Goal: Task Accomplishment & Management: Complete application form

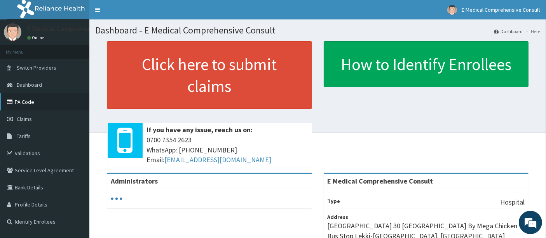
click at [26, 103] on link "PA Code" at bounding box center [44, 101] width 89 height 17
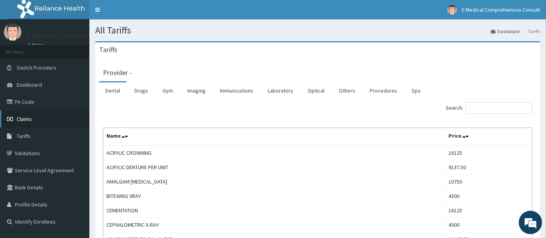
click at [19, 122] on link "Claims" at bounding box center [44, 118] width 89 height 17
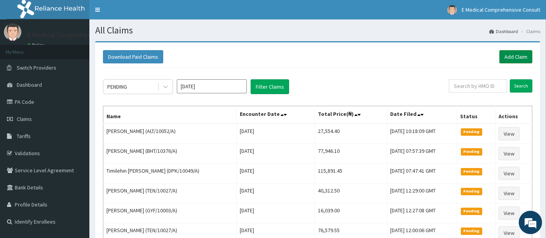
click at [515, 56] on link "Add Claim" at bounding box center [515, 56] width 33 height 13
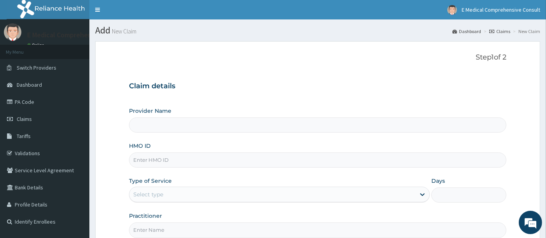
type input "E Medical Comprehensive Consult"
click at [173, 161] on input "HMO ID" at bounding box center [318, 159] width 378 height 15
paste input "ALT/10052/A"
type input "ALT/10052/A"
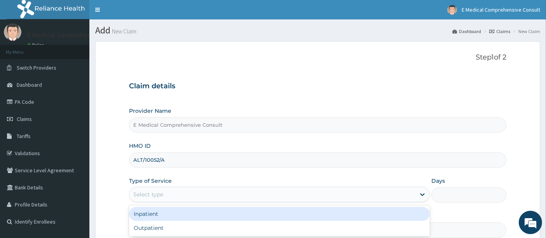
click at [176, 200] on div "Select type" at bounding box center [279, 194] width 301 height 16
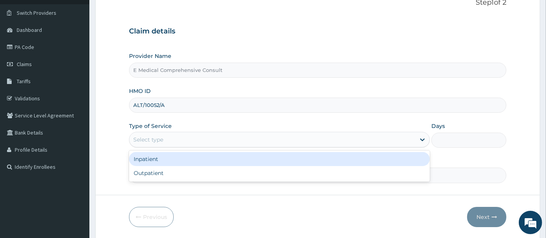
scroll to position [59, 0]
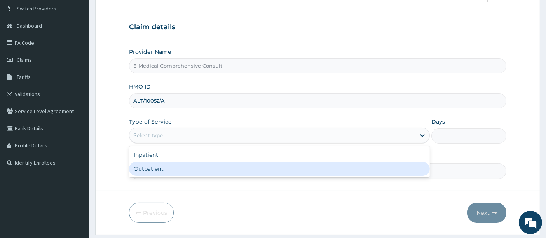
click at [173, 165] on div "Outpatient" at bounding box center [279, 169] width 301 height 14
type input "1"
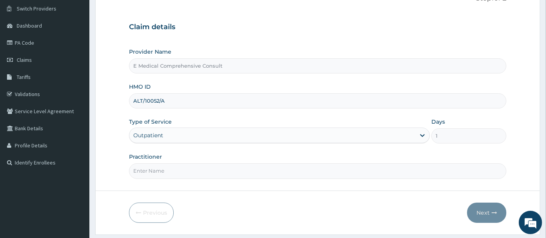
click at [146, 169] on input "Practitioner" at bounding box center [318, 170] width 378 height 15
type input "DR OKAFOR"
click at [485, 208] on button "Next" at bounding box center [486, 212] width 39 height 20
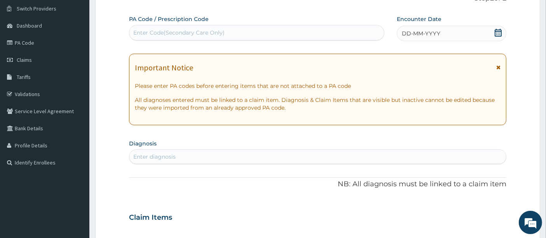
scroll to position [0, 0]
click at [219, 31] on div "Enter Code(Secondary Care Only)" at bounding box center [178, 33] width 91 height 8
paste input "PA/8C45CE"
type input "PA/8C45CE"
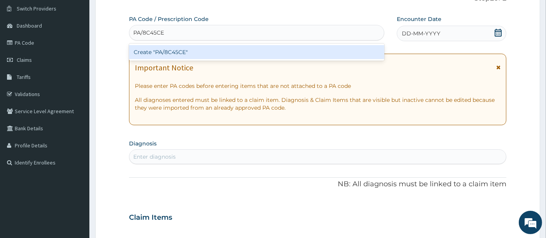
click at [190, 51] on div "Create "PA/8C45CE"" at bounding box center [257, 52] width 256 height 14
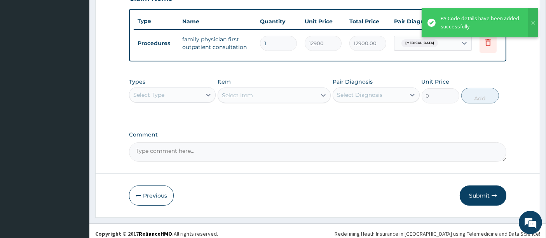
scroll to position [290, 0]
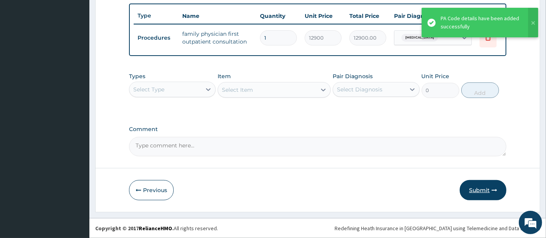
click at [470, 191] on button "Submit" at bounding box center [482, 190] width 47 height 20
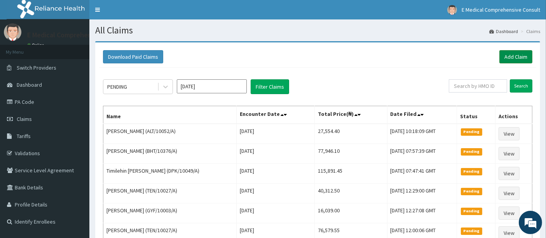
click at [510, 56] on link "Add Claim" at bounding box center [515, 56] width 33 height 13
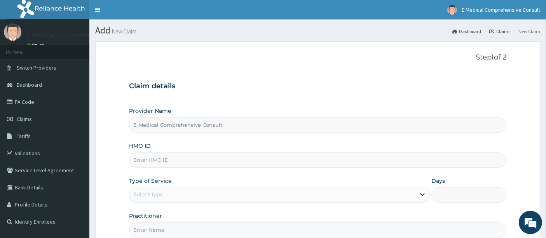
type input "E Medical Comprehensive Consult"
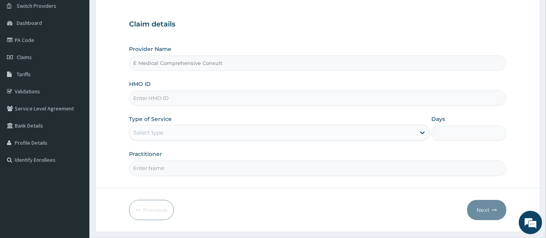
scroll to position [63, 0]
click at [157, 96] on input "HMO ID" at bounding box center [318, 96] width 378 height 15
paste input "BHT/10376/A"
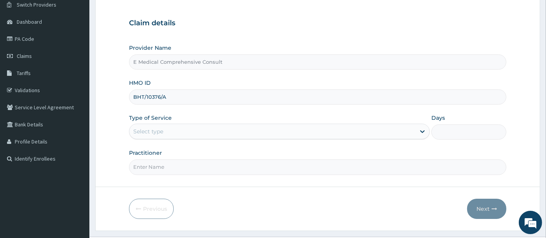
type input "BHT/10376/A"
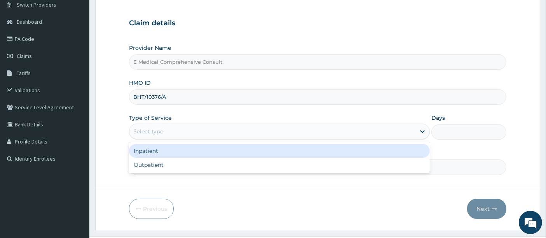
click at [171, 134] on div "Select type" at bounding box center [272, 131] width 286 height 12
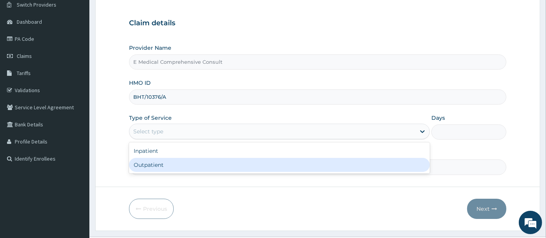
click at [164, 166] on div "Outpatient" at bounding box center [279, 165] width 301 height 14
type input "1"
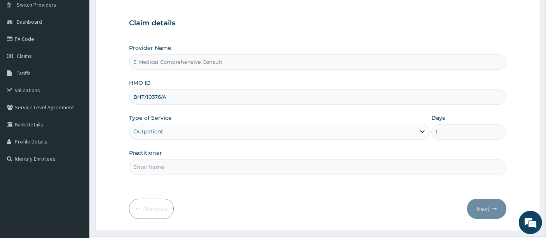
click at [183, 166] on input "Practitioner" at bounding box center [318, 166] width 378 height 15
type input "DR OKAFOR"
click at [479, 207] on button "Next" at bounding box center [486, 208] width 39 height 20
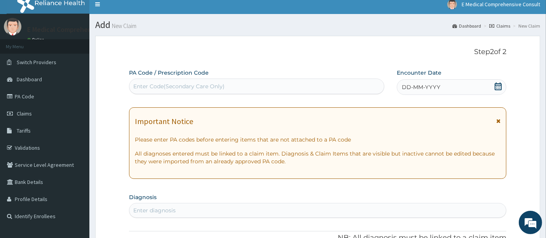
scroll to position [4, 0]
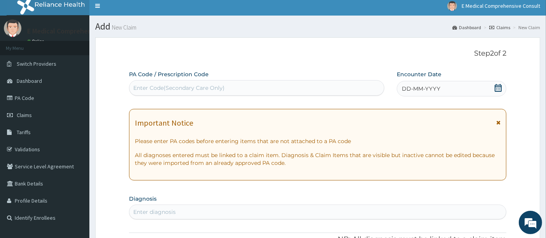
click at [146, 89] on div "Enter Code(Secondary Care Only)" at bounding box center [178, 88] width 91 height 8
paste input "PA/E769ED"
type input "PA/E769ED"
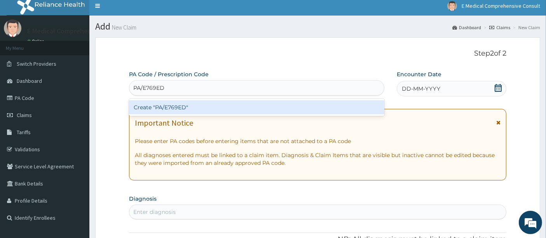
click at [164, 104] on div "Create "PA/E769ED"" at bounding box center [257, 107] width 256 height 14
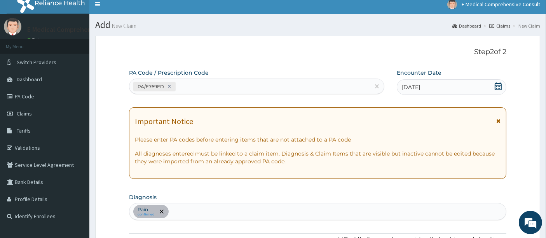
scroll to position [5, 0]
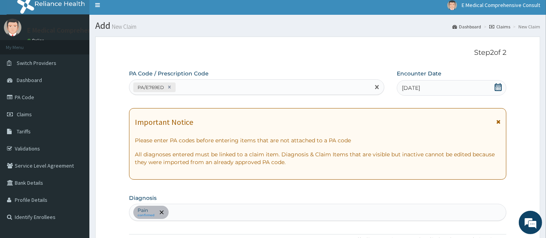
click at [194, 81] on div "PA/E769ED" at bounding box center [249, 87] width 241 height 13
paste input "PA/2BDD7D"
type input "PA/2BDD7D"
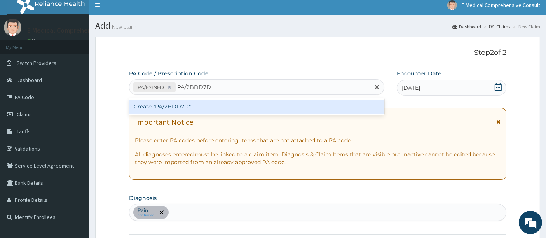
click at [191, 107] on div "Create "PA/2BDD7D"" at bounding box center [257, 106] width 256 height 14
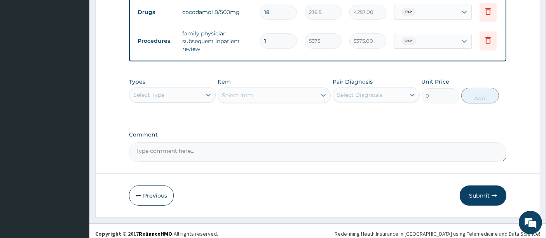
scroll to position [381, 0]
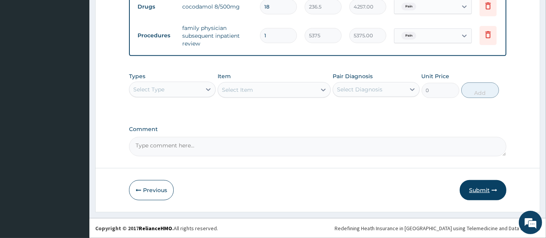
click at [477, 190] on button "Submit" at bounding box center [482, 190] width 47 height 20
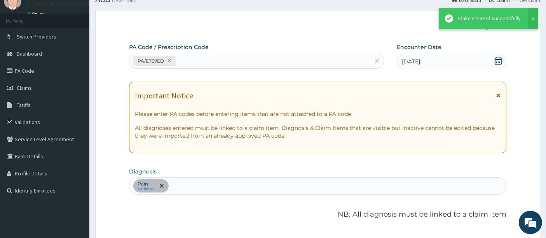
scroll to position [375, 0]
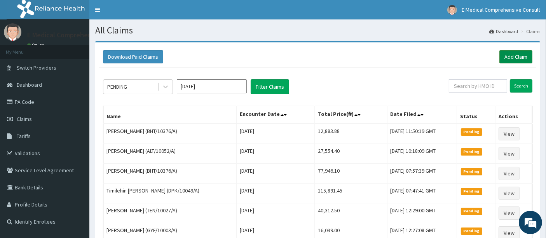
click at [508, 57] on link "Add Claim" at bounding box center [515, 56] width 33 height 13
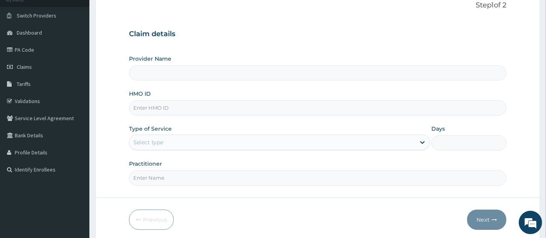
scroll to position [63, 0]
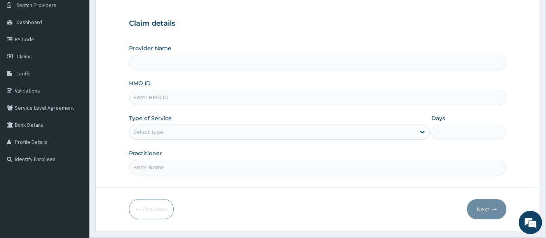
type input "E Medical Comprehensive Consult"
click at [148, 97] on input "HMO ID" at bounding box center [318, 97] width 378 height 15
paste input "PA/2BDD7D"
type input "PA/2BDD7D"
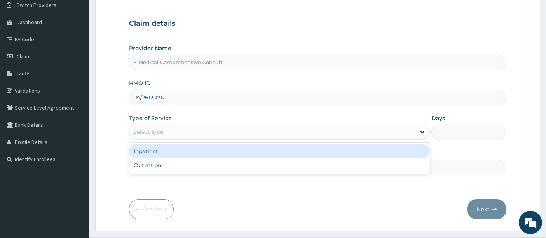
click at [176, 131] on div "Select type" at bounding box center [272, 131] width 286 height 12
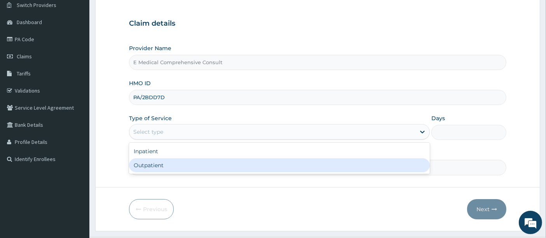
click at [172, 167] on div "Outpatient" at bounding box center [279, 165] width 301 height 14
type input "1"
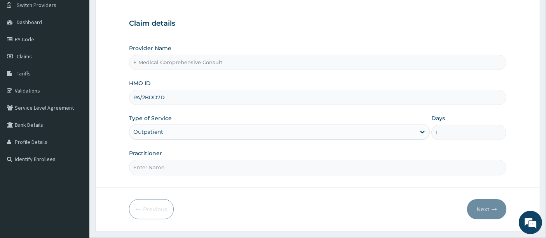
click at [181, 167] on input "Practitioner" at bounding box center [318, 167] width 378 height 15
type input "DR OKAFOR"
click at [481, 205] on button "Next" at bounding box center [486, 209] width 39 height 20
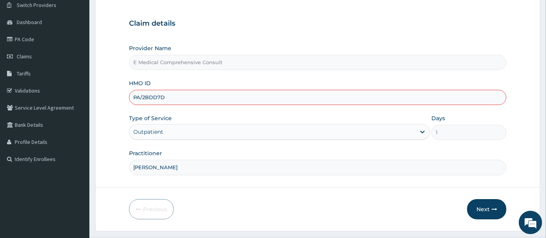
scroll to position [0, 0]
click at [480, 207] on button "Next" at bounding box center [486, 209] width 39 height 20
type input "P"
paste input "DPK/10049/A"
type input "DPK/10049/A"
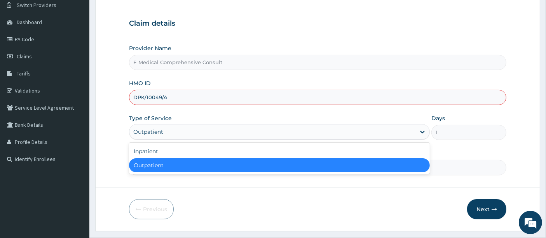
click at [264, 132] on div "Outpatient" at bounding box center [272, 131] width 286 height 12
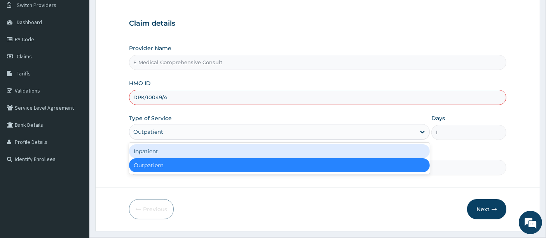
click at [204, 151] on div "Inpatient" at bounding box center [279, 151] width 301 height 14
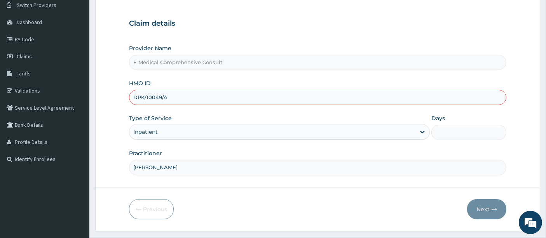
click at [444, 131] on input "Days" at bounding box center [468, 132] width 75 height 15
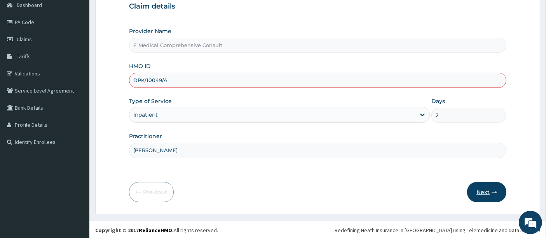
type input "2"
click at [484, 192] on button "Next" at bounding box center [486, 192] width 39 height 20
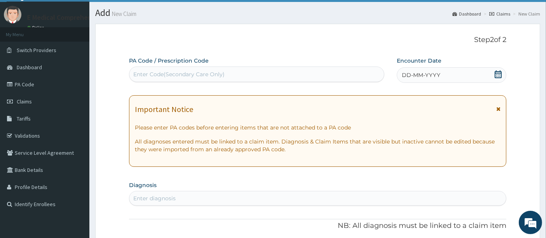
scroll to position [15, 0]
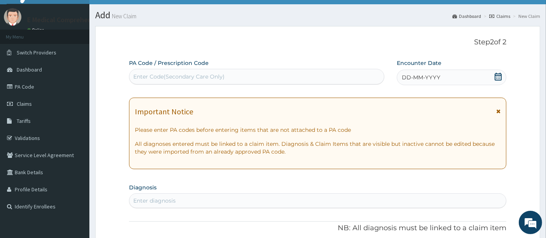
click at [214, 73] on div "Enter Code(Secondary Care Only)" at bounding box center [178, 77] width 91 height 8
paste input "PA/CE44AB"
type input "PA/CE44AB"
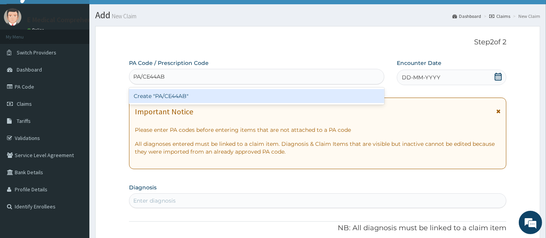
click at [184, 98] on div "Create "PA/CE44AB"" at bounding box center [257, 96] width 256 height 14
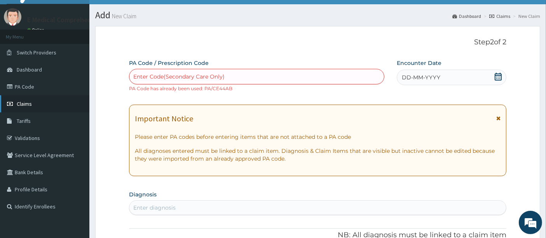
click at [43, 105] on link "Claims" at bounding box center [44, 103] width 89 height 17
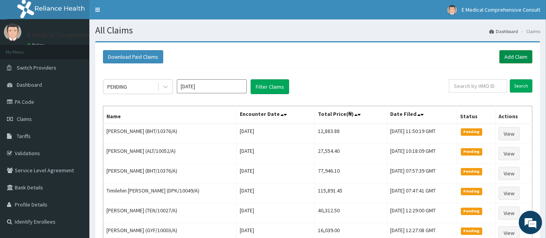
click at [524, 52] on link "Add Claim" at bounding box center [515, 56] width 33 height 13
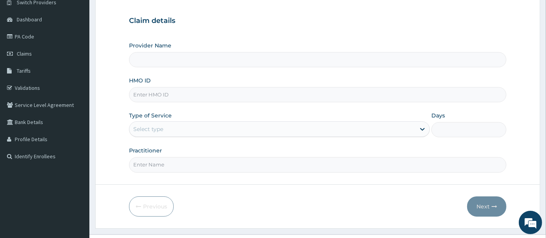
scroll to position [80, 0]
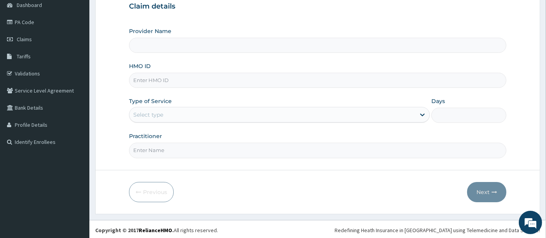
type input "E Medical Comprehensive Consult"
click at [182, 78] on input "HMO ID" at bounding box center [318, 80] width 378 height 15
paste input "AOJ/10040/A"
type input "AOJ/10040/A"
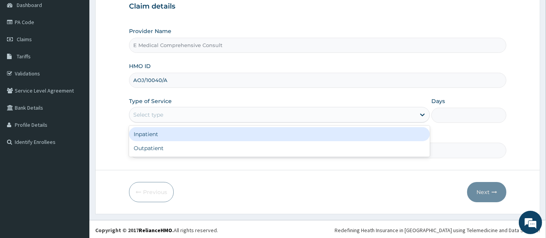
click at [155, 114] on div "Select type" at bounding box center [148, 115] width 30 height 8
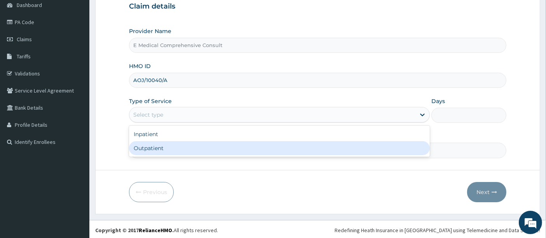
click at [171, 148] on div "Outpatient" at bounding box center [279, 148] width 301 height 14
type input "1"
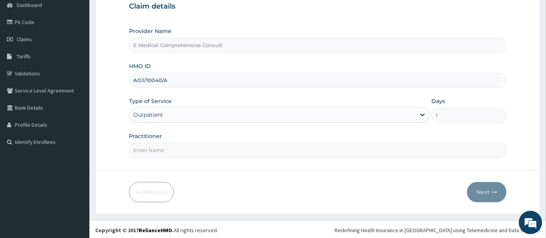
click at [196, 146] on input "Practitioner" at bounding box center [318, 150] width 378 height 15
type input "DR OKAFOR"
click at [485, 191] on button "Next" at bounding box center [486, 192] width 39 height 20
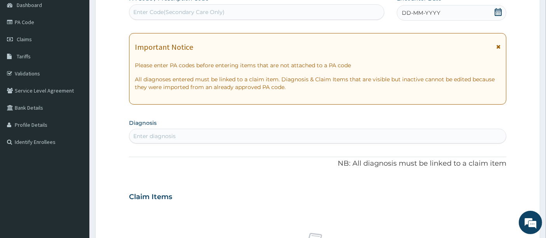
click at [186, 12] on div "Enter Code(Secondary Care Only)" at bounding box center [178, 12] width 91 height 8
paste input "PA/47871D"
type input "PA/47871D"
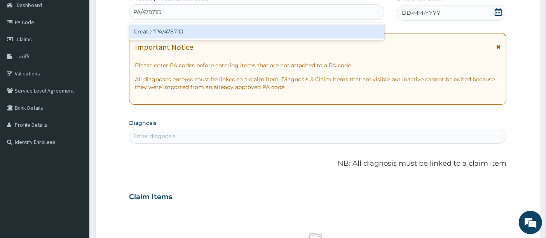
click at [175, 31] on div "Create "PA/47871D"" at bounding box center [257, 31] width 256 height 14
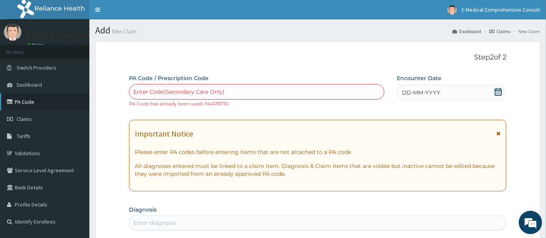
click at [22, 103] on link "PA Code" at bounding box center [44, 101] width 89 height 17
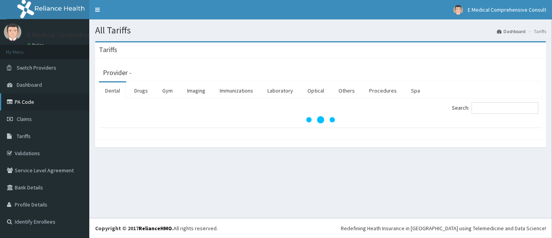
click at [37, 101] on link "PA Code" at bounding box center [44, 101] width 89 height 17
